Goal: Find specific page/section

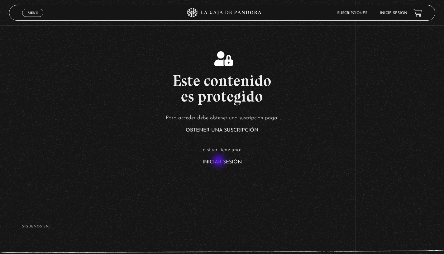
click at [220, 161] on link "Iniciar Sesión" at bounding box center [222, 161] width 39 height 5
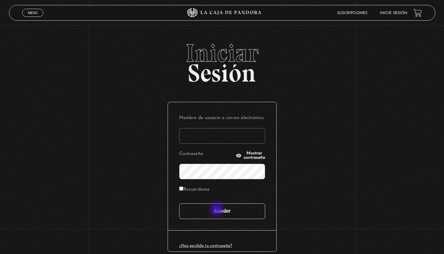
type input "[EMAIL_ADDRESS][PERSON_NAME][DOMAIN_NAME]"
click at [218, 210] on input "Acceder" at bounding box center [222, 211] width 86 height 16
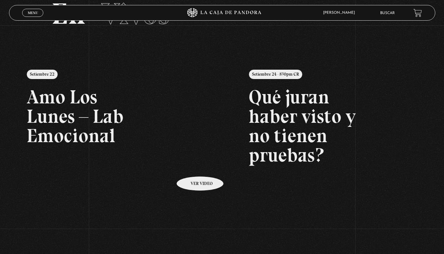
scroll to position [43, 0]
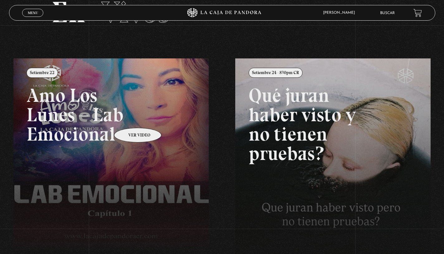
click at [130, 118] on link at bounding box center [235, 185] width 444 height 254
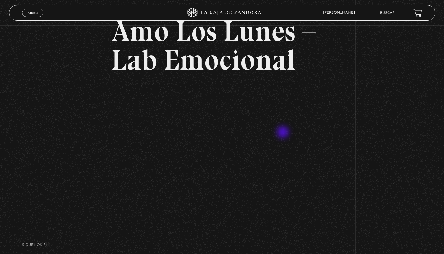
scroll to position [46, 0]
